Goal: Information Seeking & Learning: Learn about a topic

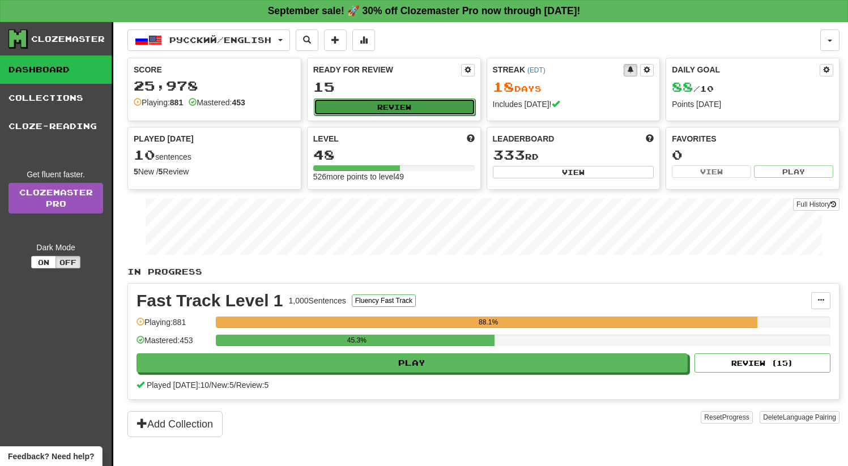
click at [391, 104] on button "Review" at bounding box center [394, 107] width 161 height 17
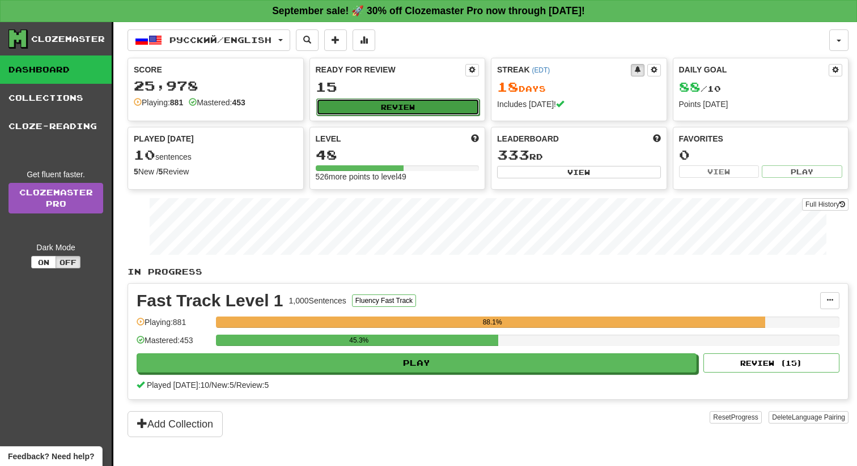
select select "**"
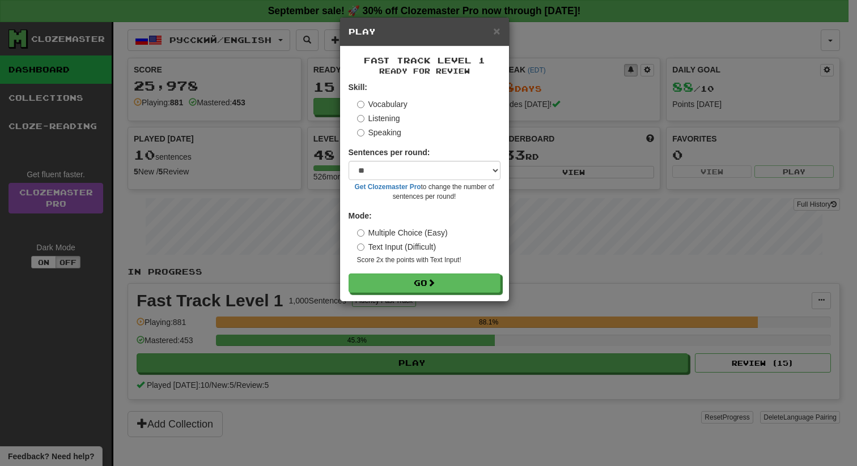
click at [491, 33] on h5 "Play" at bounding box center [424, 31] width 152 height 11
click at [491, 35] on h5 "Play" at bounding box center [424, 31] width 152 height 11
click at [497, 35] on span "×" at bounding box center [496, 30] width 7 height 13
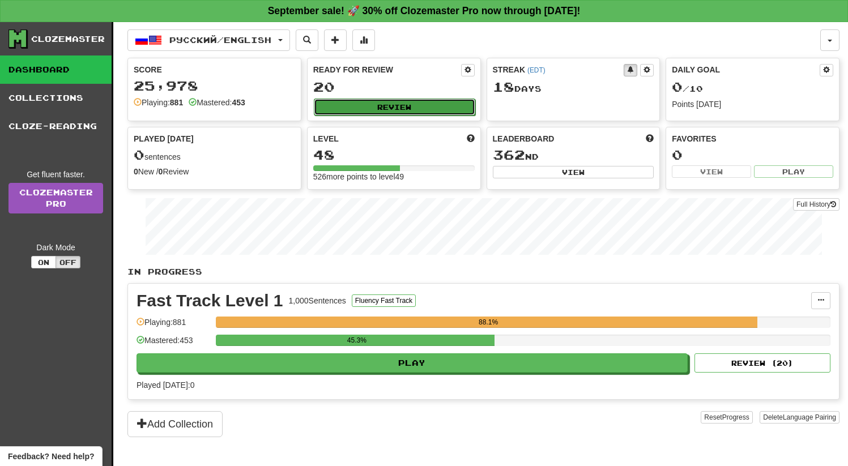
click at [383, 105] on button "Review" at bounding box center [394, 107] width 161 height 17
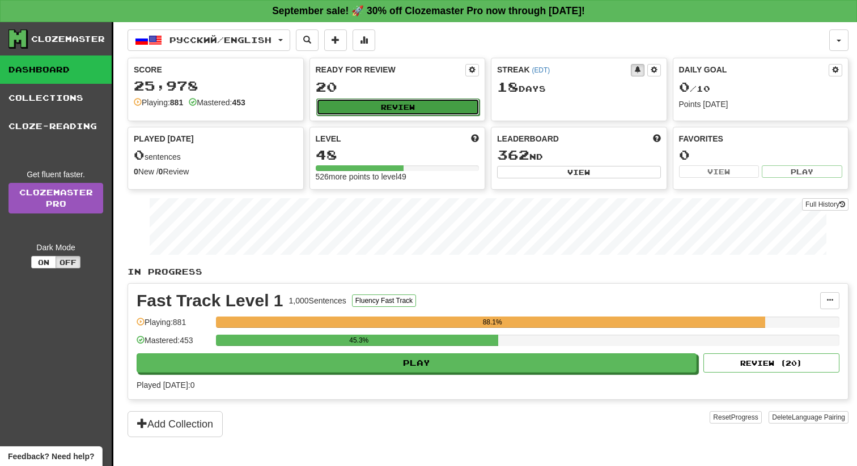
select select "**"
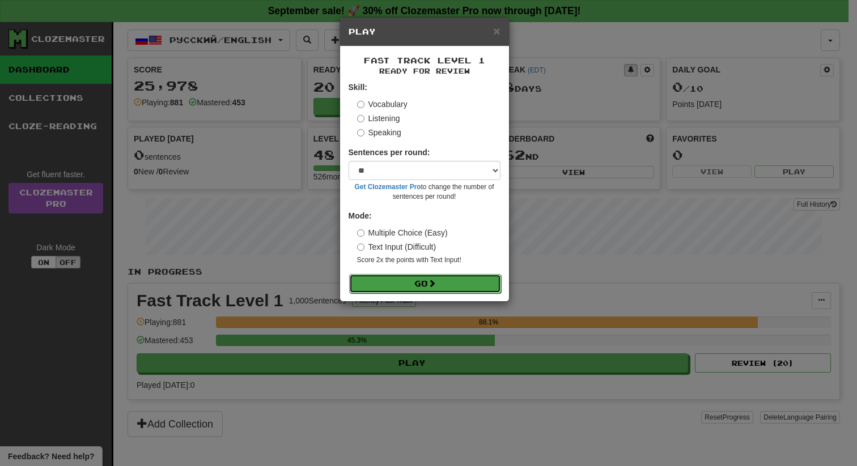
click at [424, 276] on button "Go" at bounding box center [425, 283] width 152 height 19
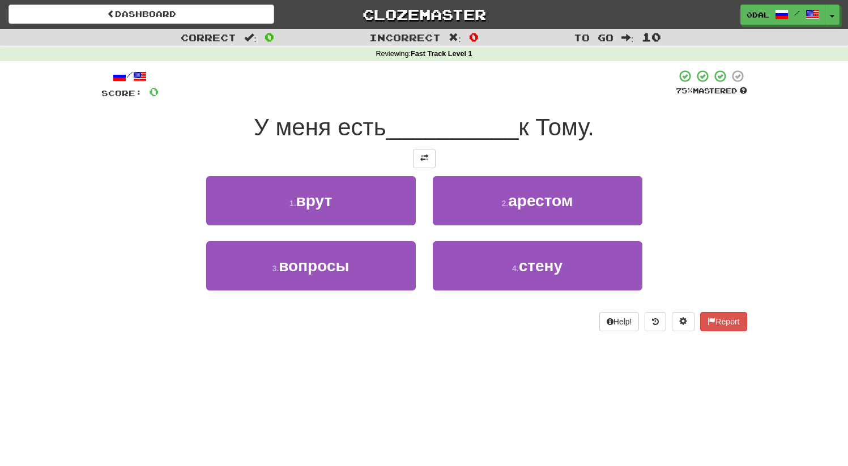
click at [440, 163] on div at bounding box center [424, 158] width 646 height 19
click at [425, 160] on span at bounding box center [424, 158] width 8 height 8
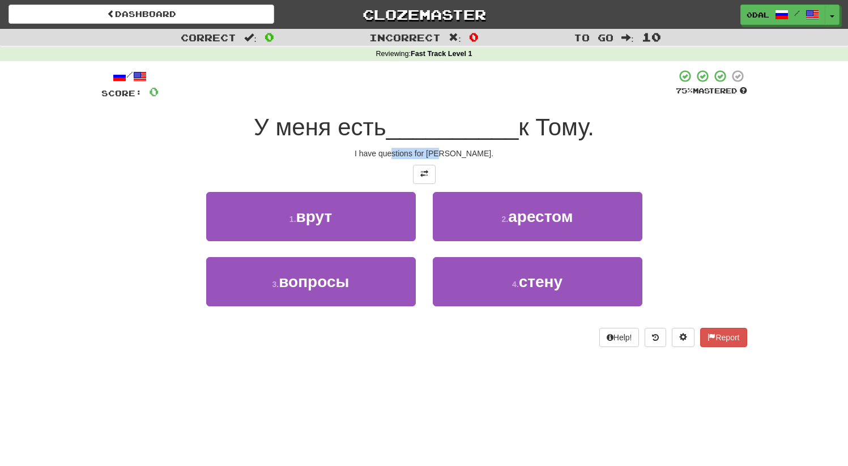
drag, startPoint x: 453, startPoint y: 151, endPoint x: 501, endPoint y: 151, distance: 48.2
click at [496, 151] on div "I have questions for Tom." at bounding box center [424, 153] width 646 height 11
click at [501, 151] on div "I have questions for Tom." at bounding box center [424, 153] width 646 height 11
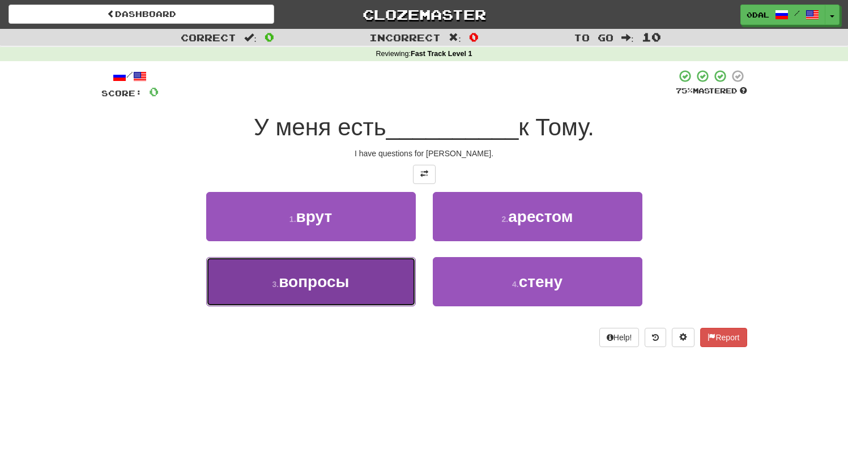
click at [360, 279] on button "3 . вопросы" at bounding box center [311, 281] width 210 height 49
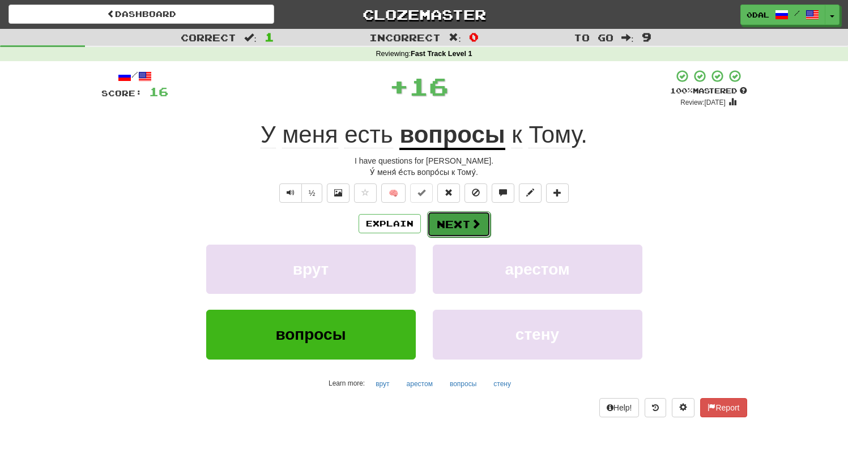
click at [452, 222] on button "Next" at bounding box center [458, 224] width 63 height 26
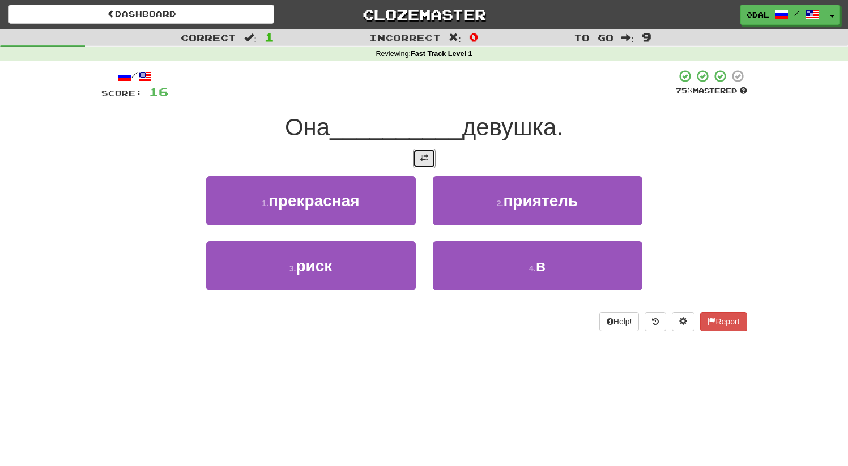
click at [416, 159] on button at bounding box center [424, 158] width 23 height 19
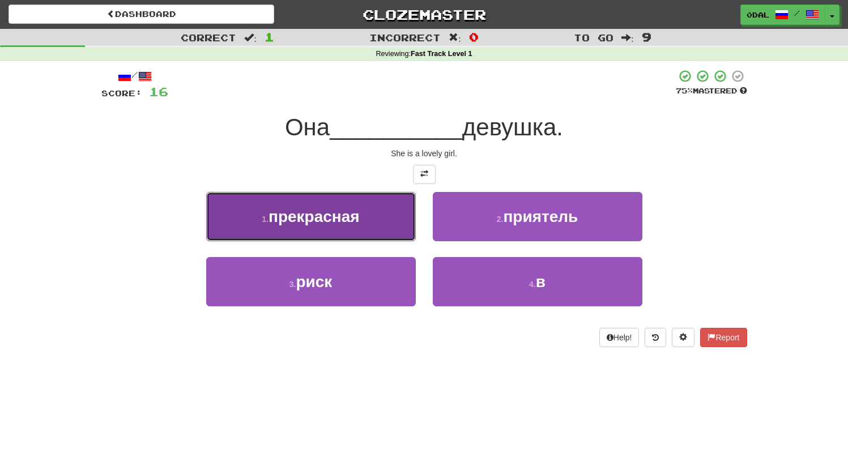
click at [364, 219] on button "1 . прекрасная" at bounding box center [311, 216] width 210 height 49
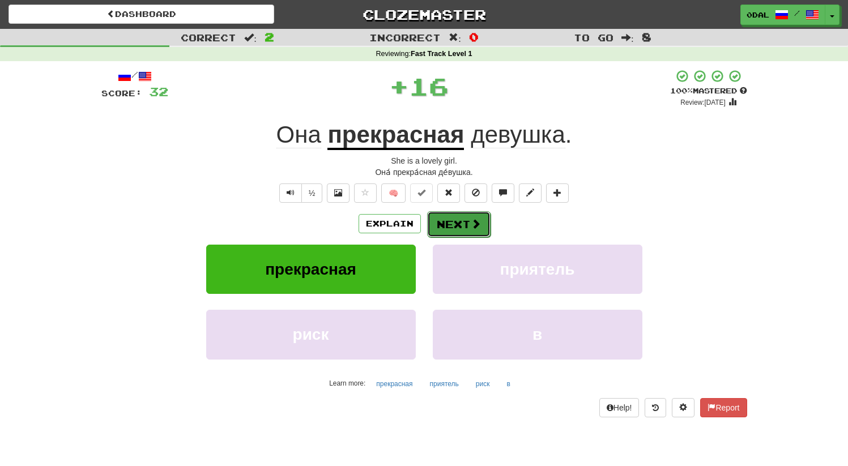
click at [456, 224] on button "Next" at bounding box center [458, 224] width 63 height 26
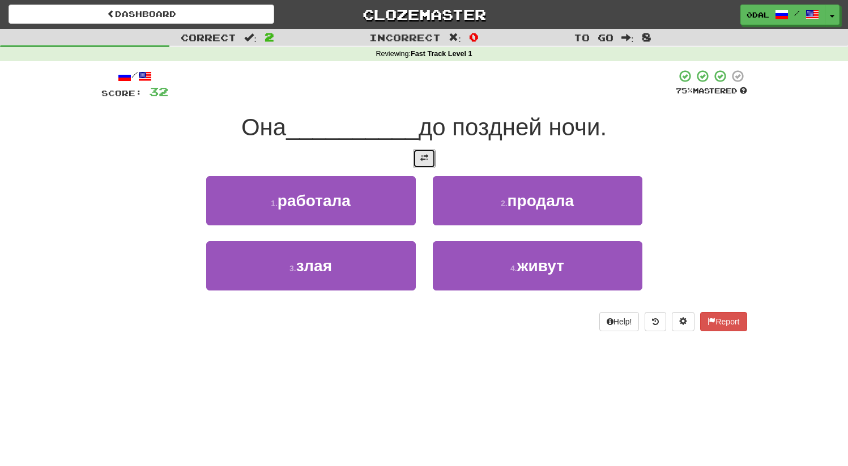
click at [415, 158] on button at bounding box center [424, 158] width 23 height 19
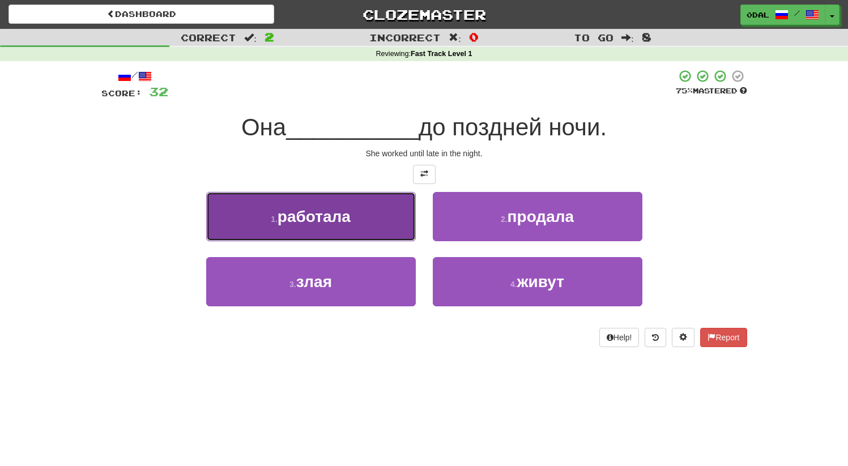
click at [363, 213] on button "1 . работала" at bounding box center [311, 216] width 210 height 49
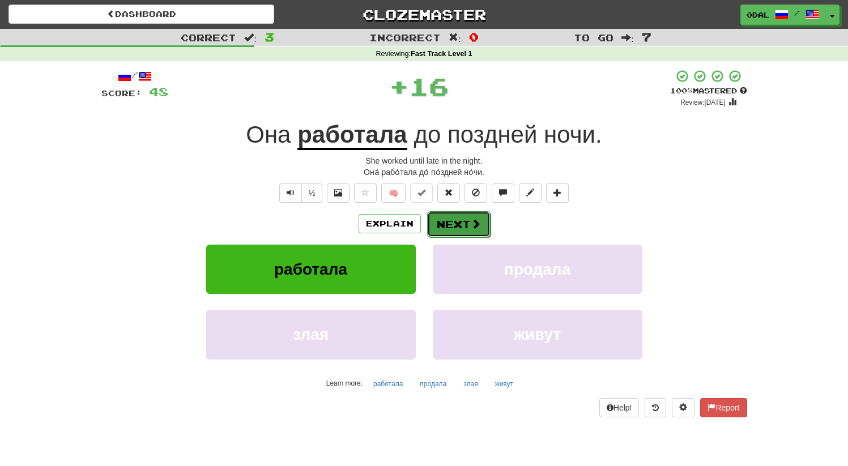
click at [454, 227] on button "Next" at bounding box center [458, 224] width 63 height 26
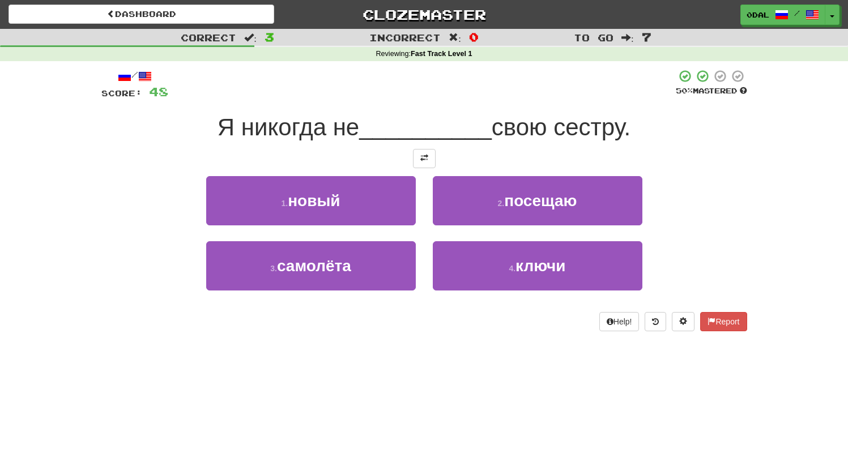
click at [420, 141] on div "Я никогда не __________ свою сестру." at bounding box center [424, 127] width 646 height 31
click at [424, 151] on button at bounding box center [424, 158] width 23 height 19
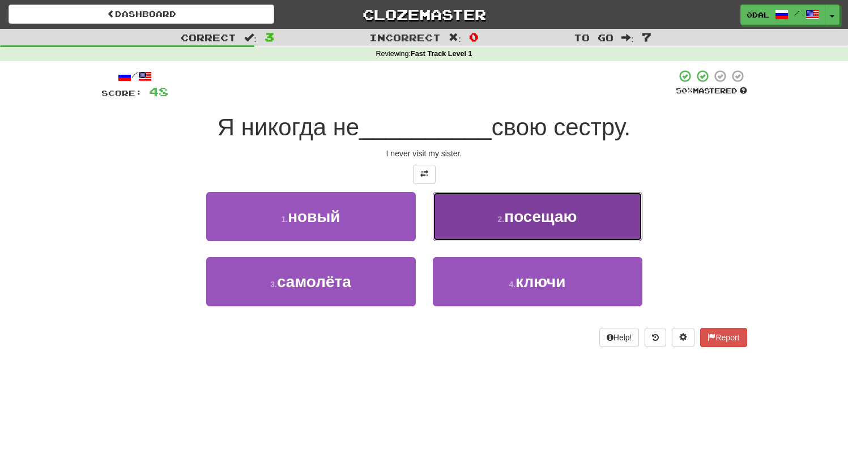
click at [509, 229] on button "2 . посещаю" at bounding box center [538, 216] width 210 height 49
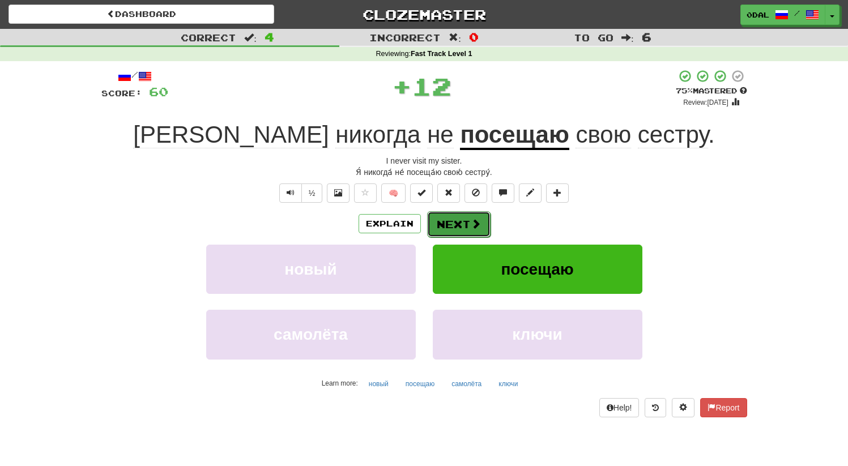
click at [448, 236] on button "Next" at bounding box center [458, 224] width 63 height 26
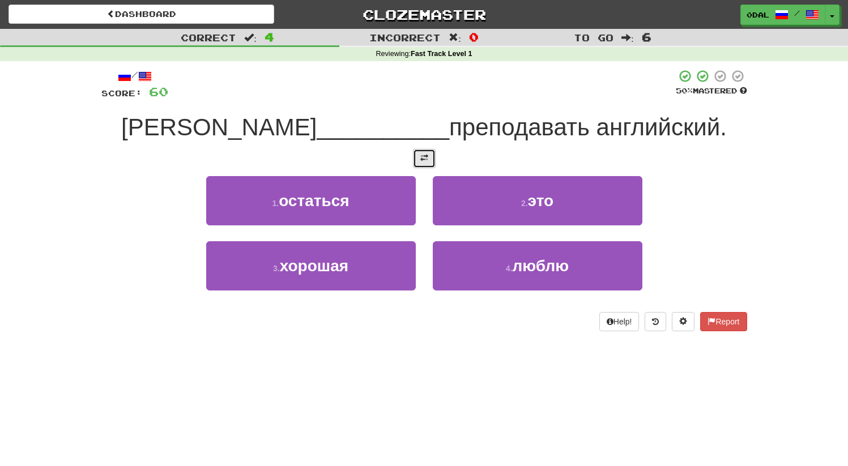
click at [424, 160] on span at bounding box center [424, 158] width 8 height 8
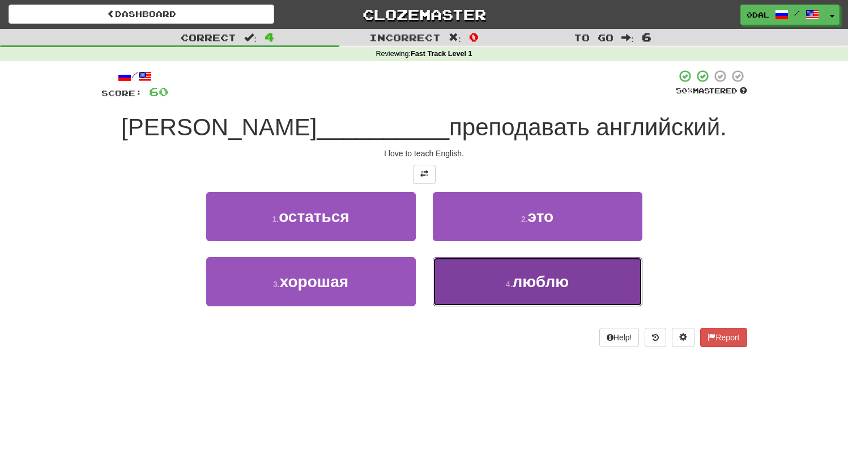
click at [527, 273] on span "люблю" at bounding box center [541, 282] width 57 height 18
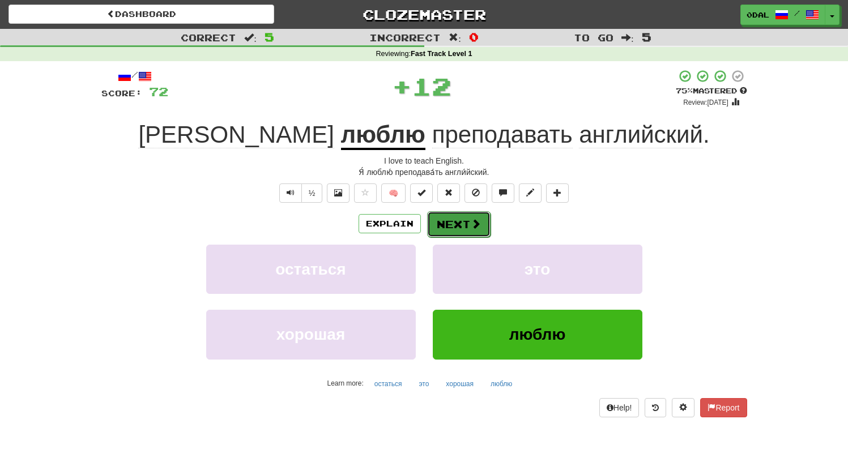
click at [446, 220] on button "Next" at bounding box center [458, 224] width 63 height 26
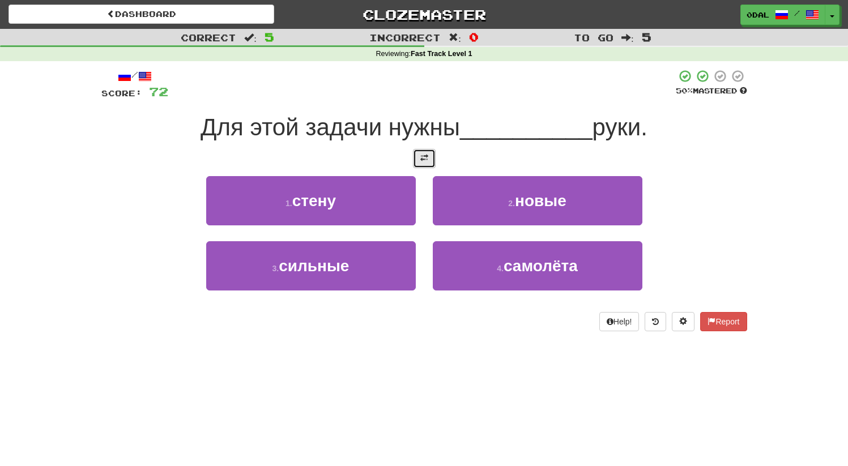
click at [419, 158] on button at bounding box center [424, 158] width 23 height 19
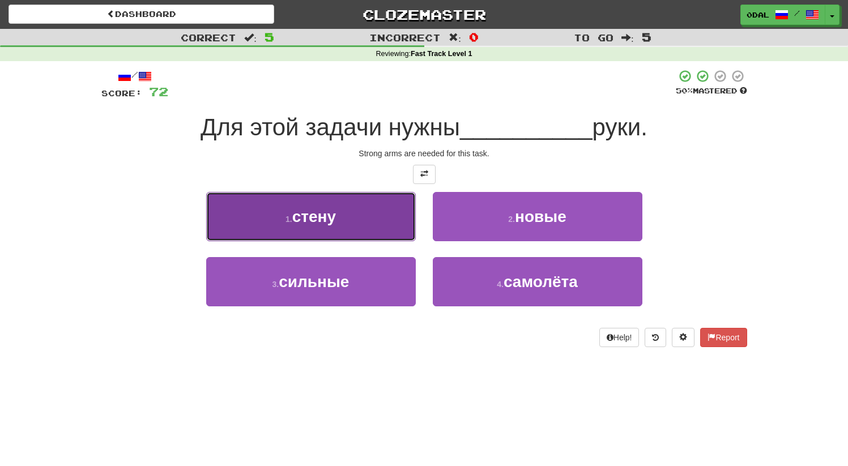
click at [353, 223] on button "1 . стену" at bounding box center [311, 216] width 210 height 49
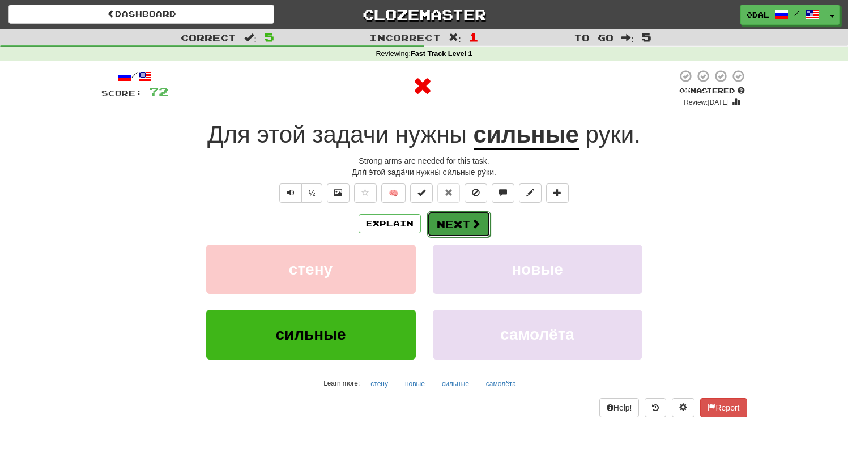
click at [447, 220] on button "Next" at bounding box center [458, 224] width 63 height 26
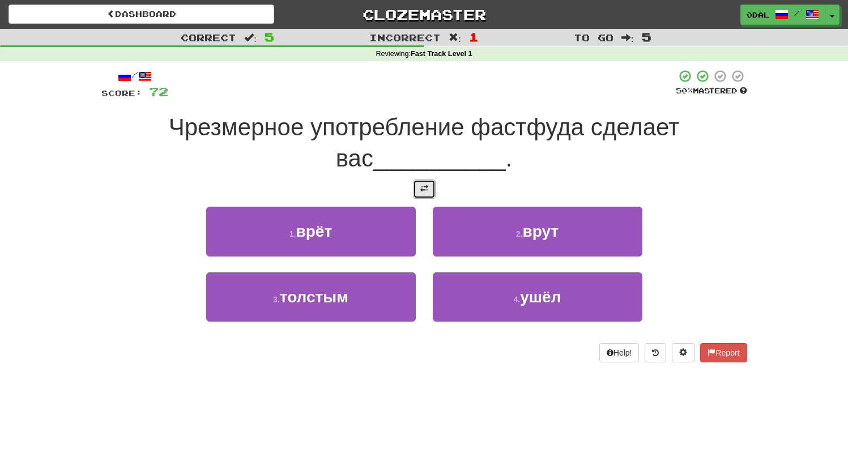
click at [421, 192] on span at bounding box center [424, 189] width 8 height 8
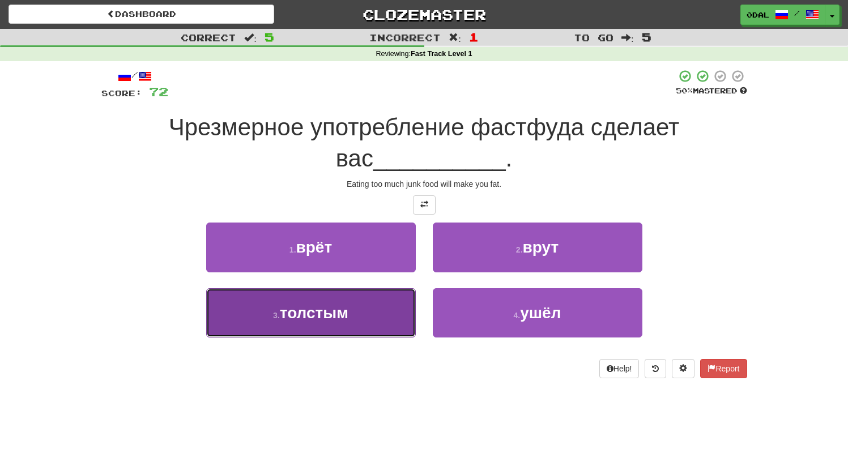
click at [321, 307] on span "толстым" at bounding box center [314, 313] width 69 height 18
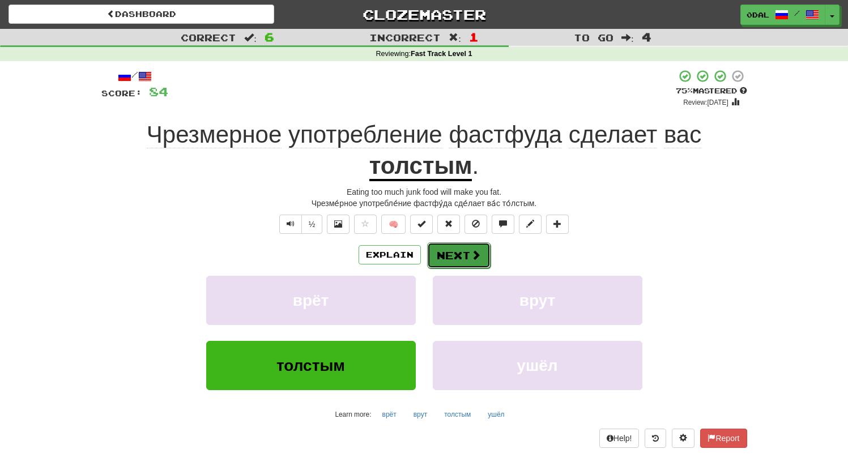
click at [448, 246] on button "Next" at bounding box center [458, 255] width 63 height 26
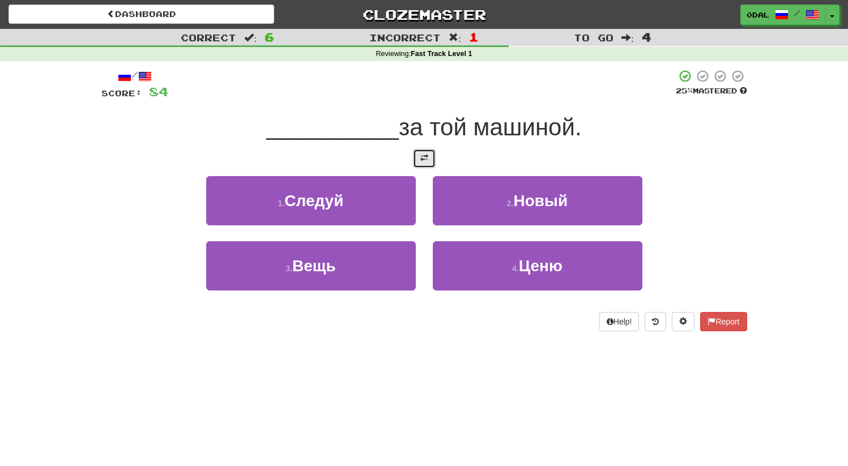
click at [427, 163] on button at bounding box center [424, 158] width 23 height 19
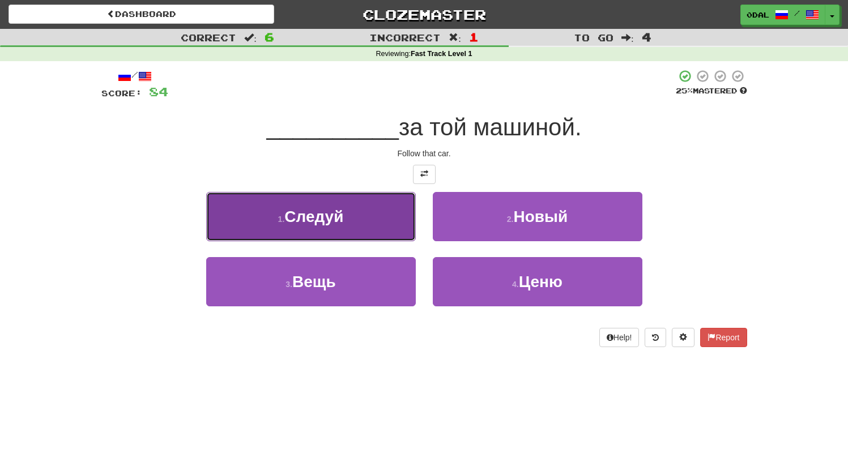
click at [333, 217] on span "Следуй" at bounding box center [313, 217] width 59 height 18
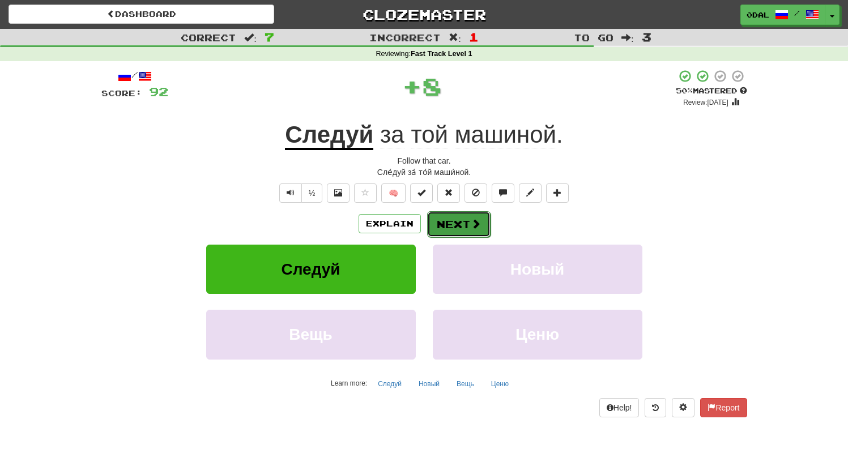
click at [456, 228] on button "Next" at bounding box center [458, 224] width 63 height 26
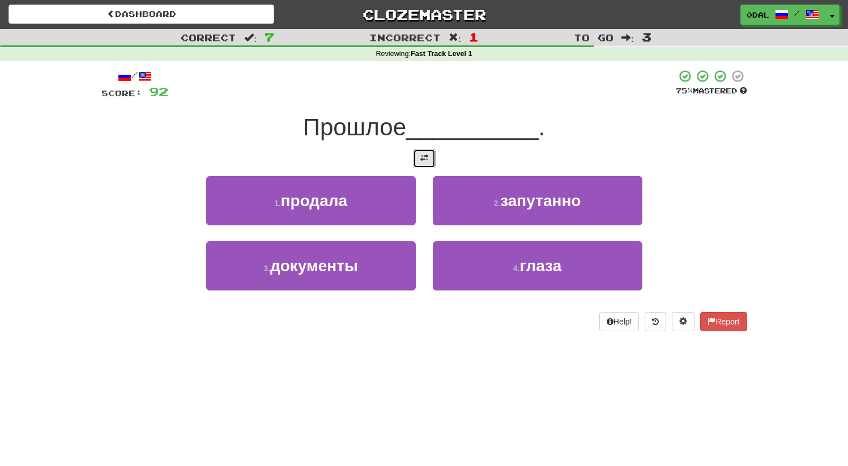
click at [415, 160] on button at bounding box center [424, 158] width 23 height 19
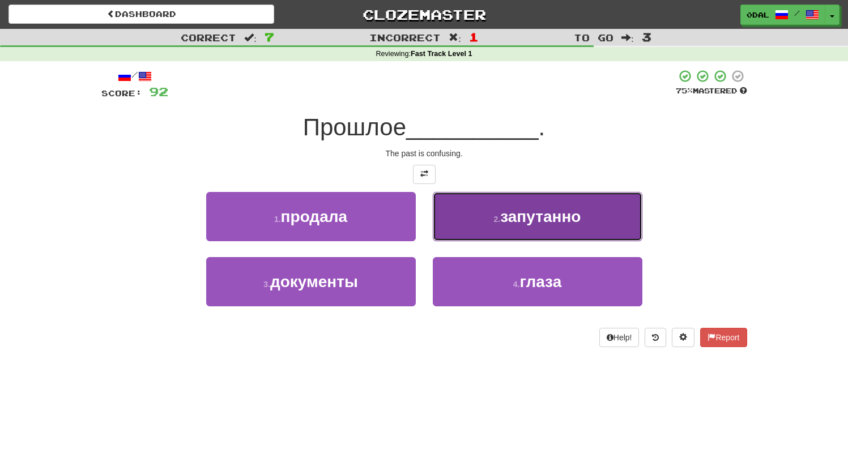
click at [535, 225] on span "запутанно" at bounding box center [540, 217] width 80 height 18
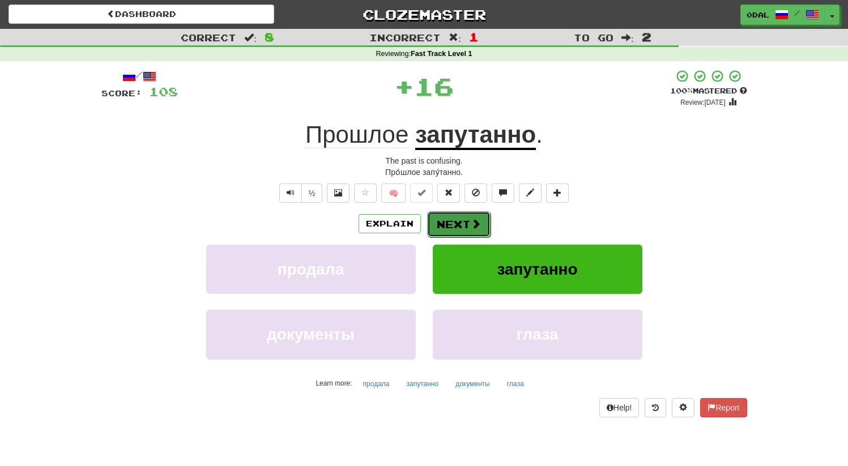
click at [461, 223] on button "Next" at bounding box center [458, 224] width 63 height 26
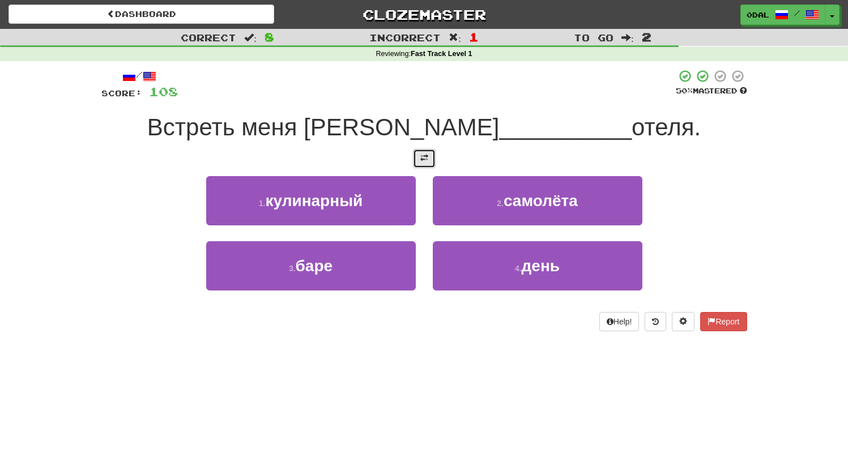
click at [434, 152] on button at bounding box center [424, 158] width 23 height 19
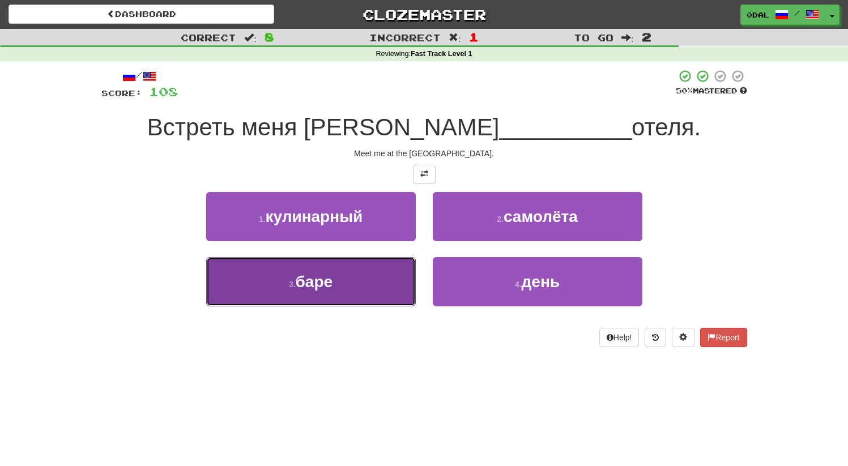
click at [337, 276] on button "3 . баре" at bounding box center [311, 281] width 210 height 49
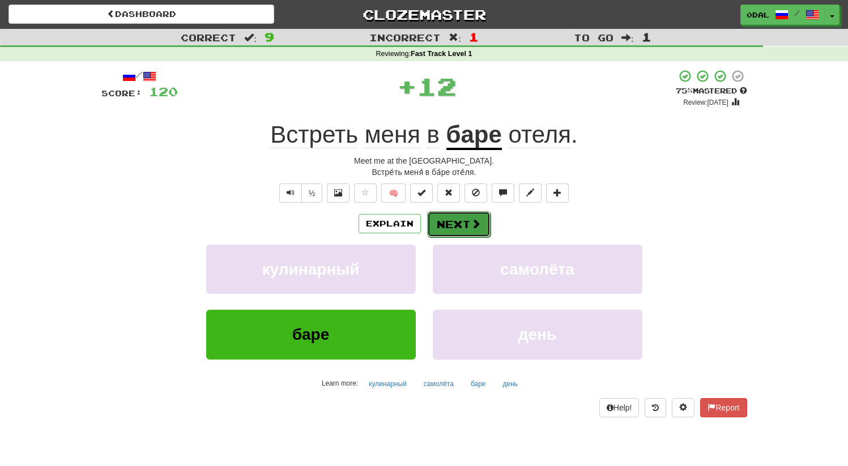
click at [455, 224] on button "Next" at bounding box center [458, 224] width 63 height 26
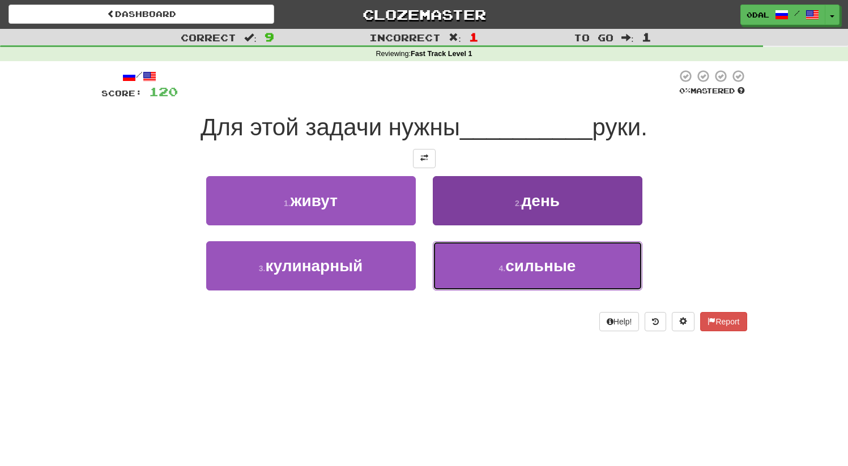
click at [495, 275] on button "4 . сильные" at bounding box center [538, 265] width 210 height 49
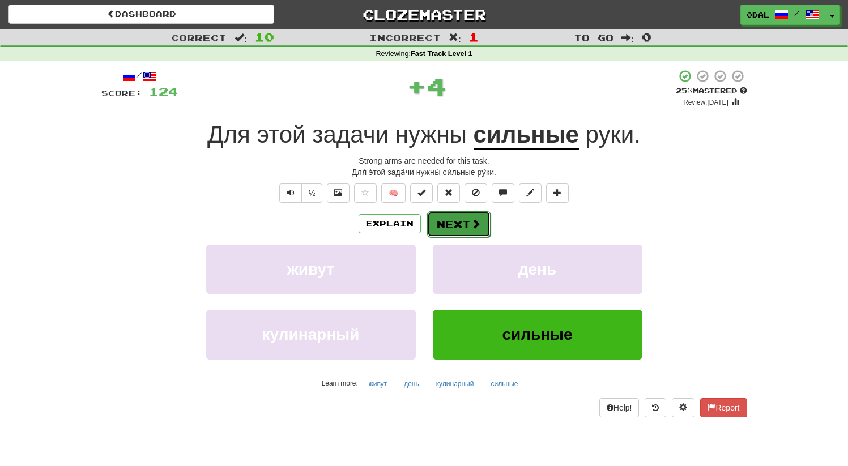
click at [442, 223] on button "Next" at bounding box center [458, 224] width 63 height 26
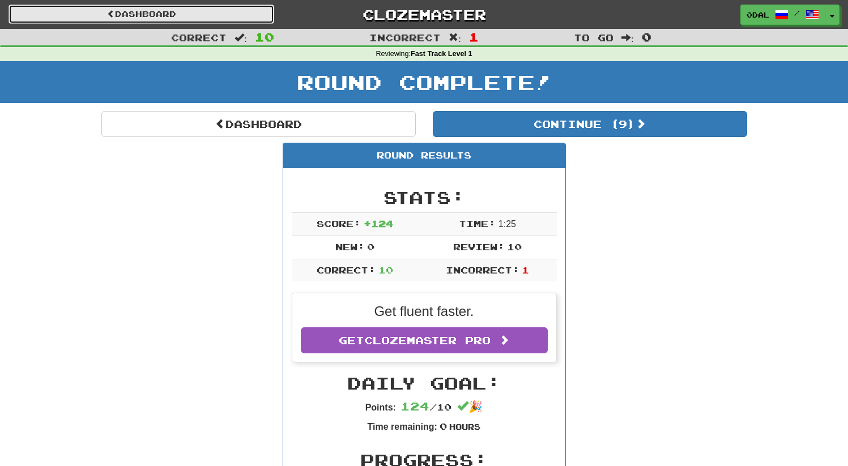
click at [156, 18] on link "Dashboard" at bounding box center [141, 14] width 266 height 19
